Goal: Check status

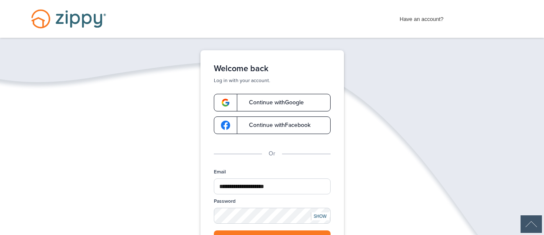
scroll to position [124, 0]
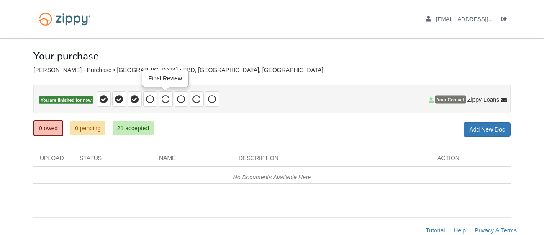
scroll to position [16, 0]
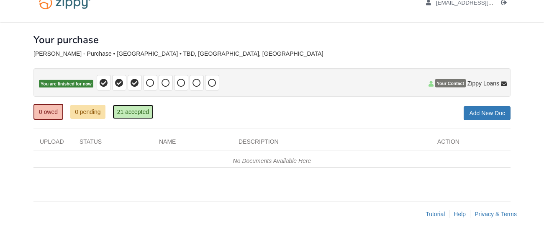
click at [142, 111] on link "21 accepted" at bounding box center [133, 112] width 41 height 14
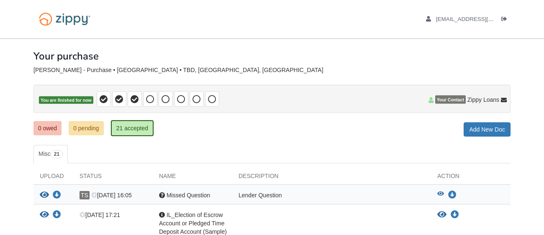
click at [305, 99] on p "You are finished for now" at bounding box center [272, 99] width 477 height 28
click at [506, 18] on icon "Log out" at bounding box center [505, 19] width 6 height 6
